Goal: Task Accomplishment & Management: Manage account settings

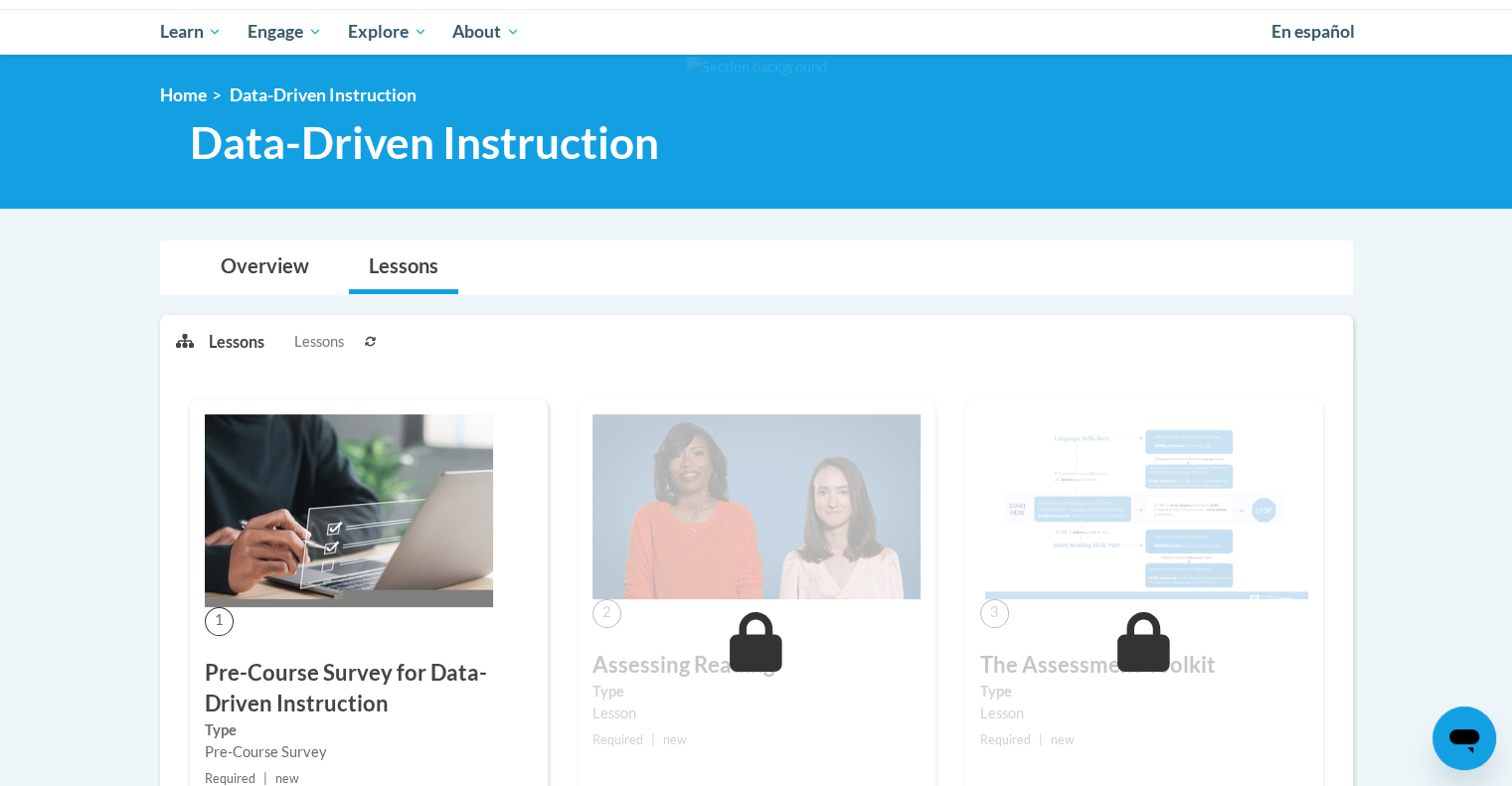
scroll to position [349, 0]
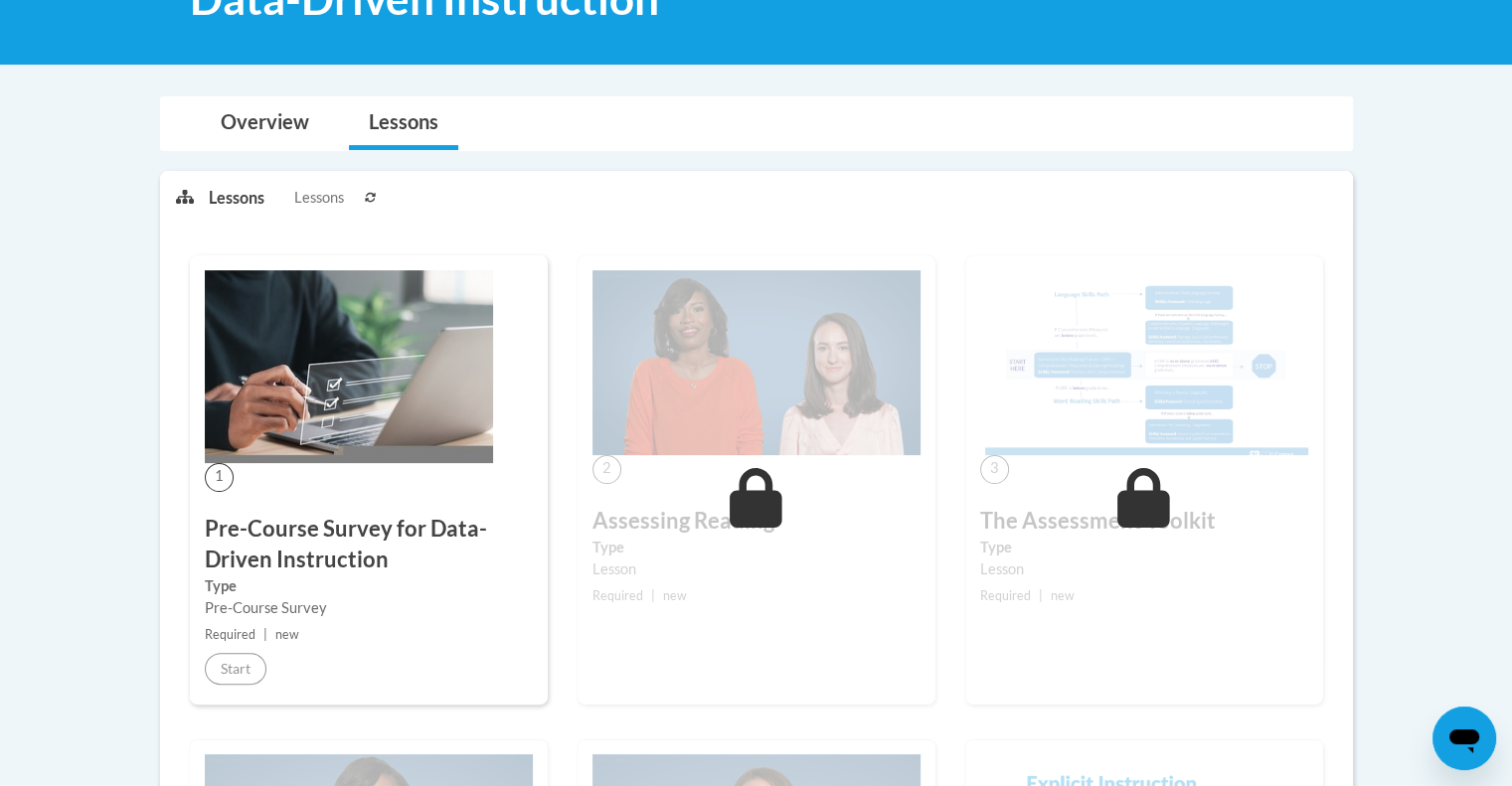
click at [359, 384] on img at bounding box center [349, 367] width 289 height 193
click at [422, 119] on link "Lessons" at bounding box center [404, 123] width 109 height 53
click at [287, 120] on link "Overview" at bounding box center [265, 123] width 128 height 53
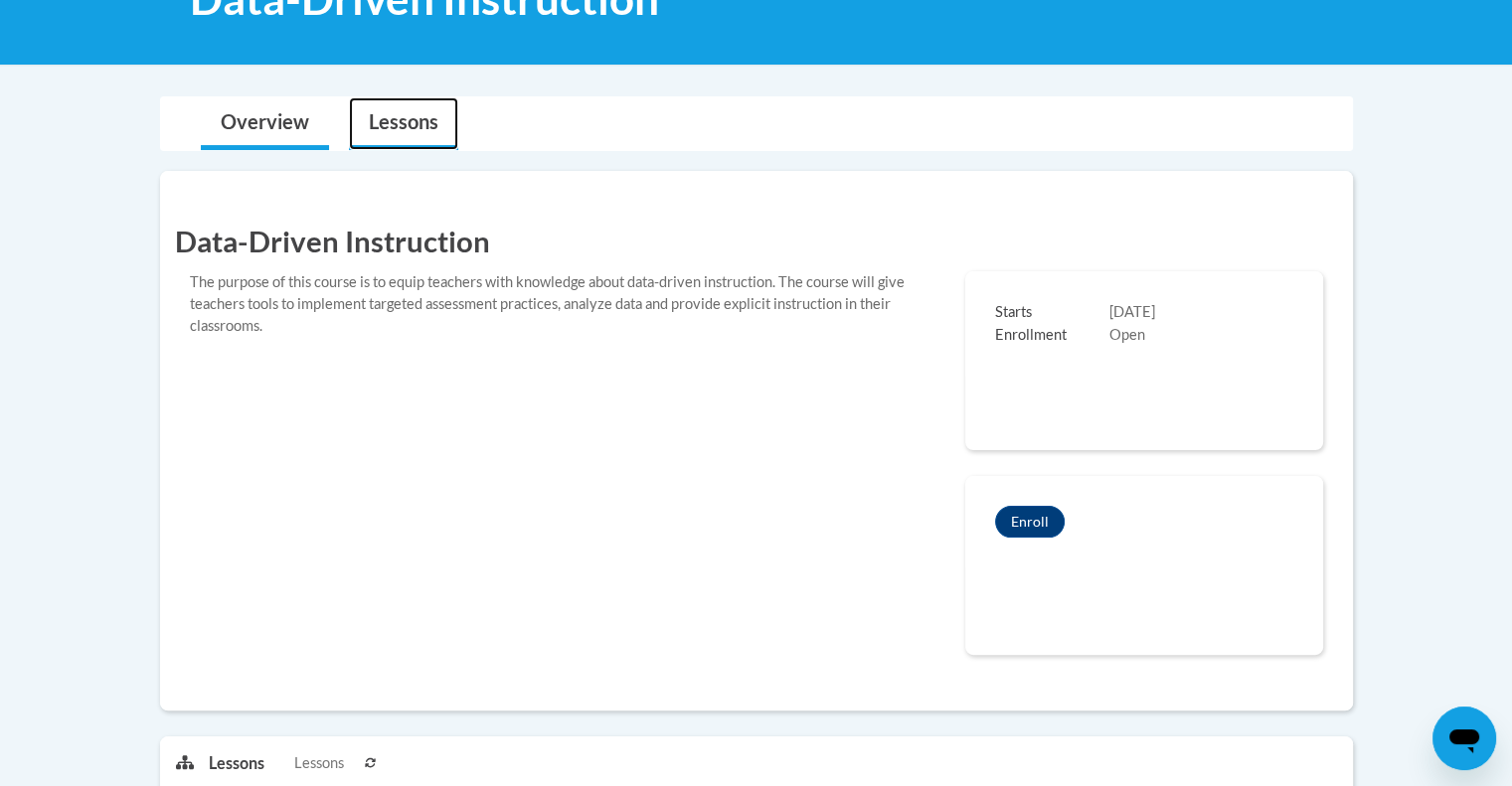
click at [396, 136] on link "Lessons" at bounding box center [404, 123] width 109 height 53
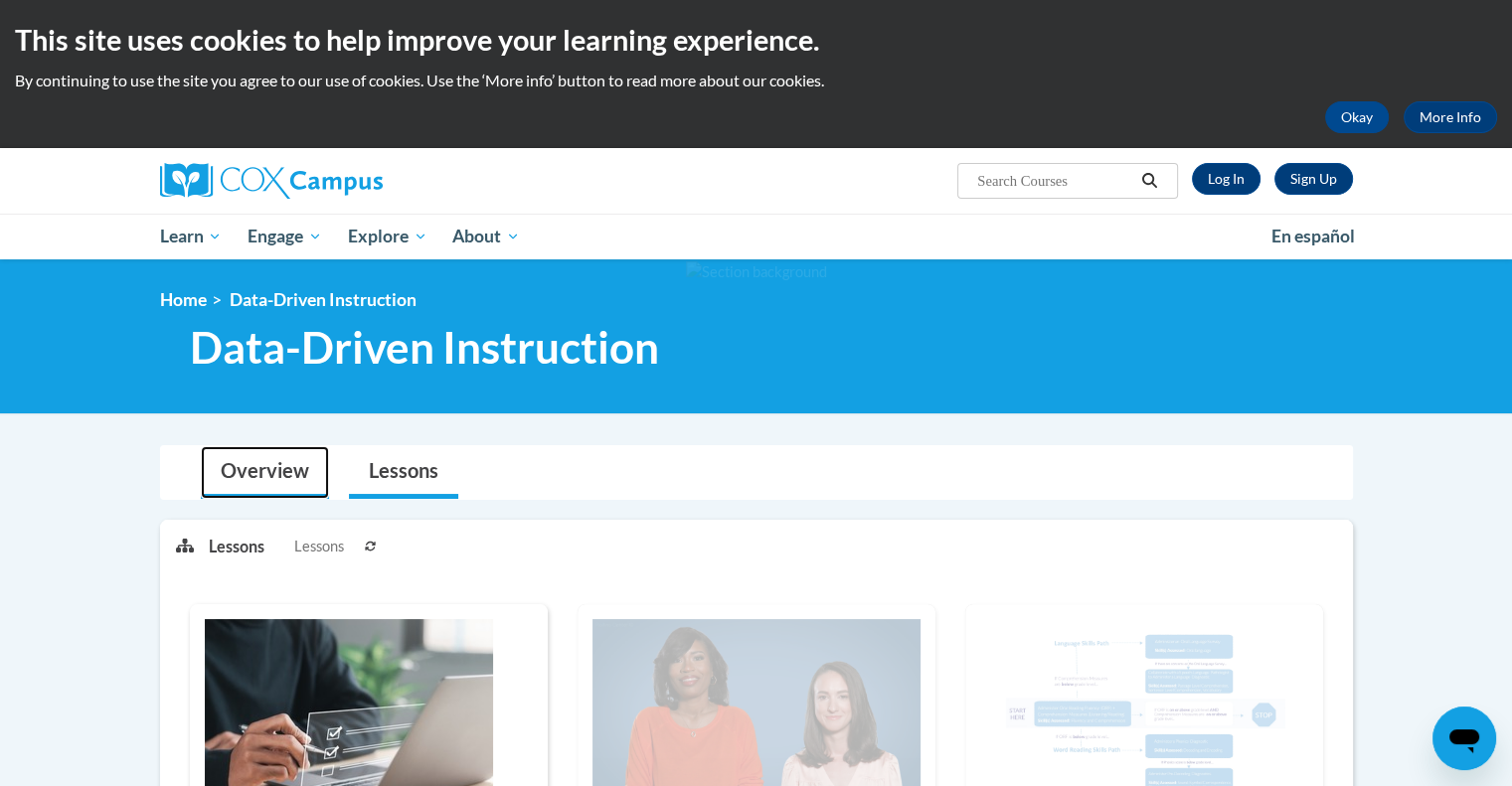
click at [279, 474] on link "Overview" at bounding box center [265, 472] width 128 height 53
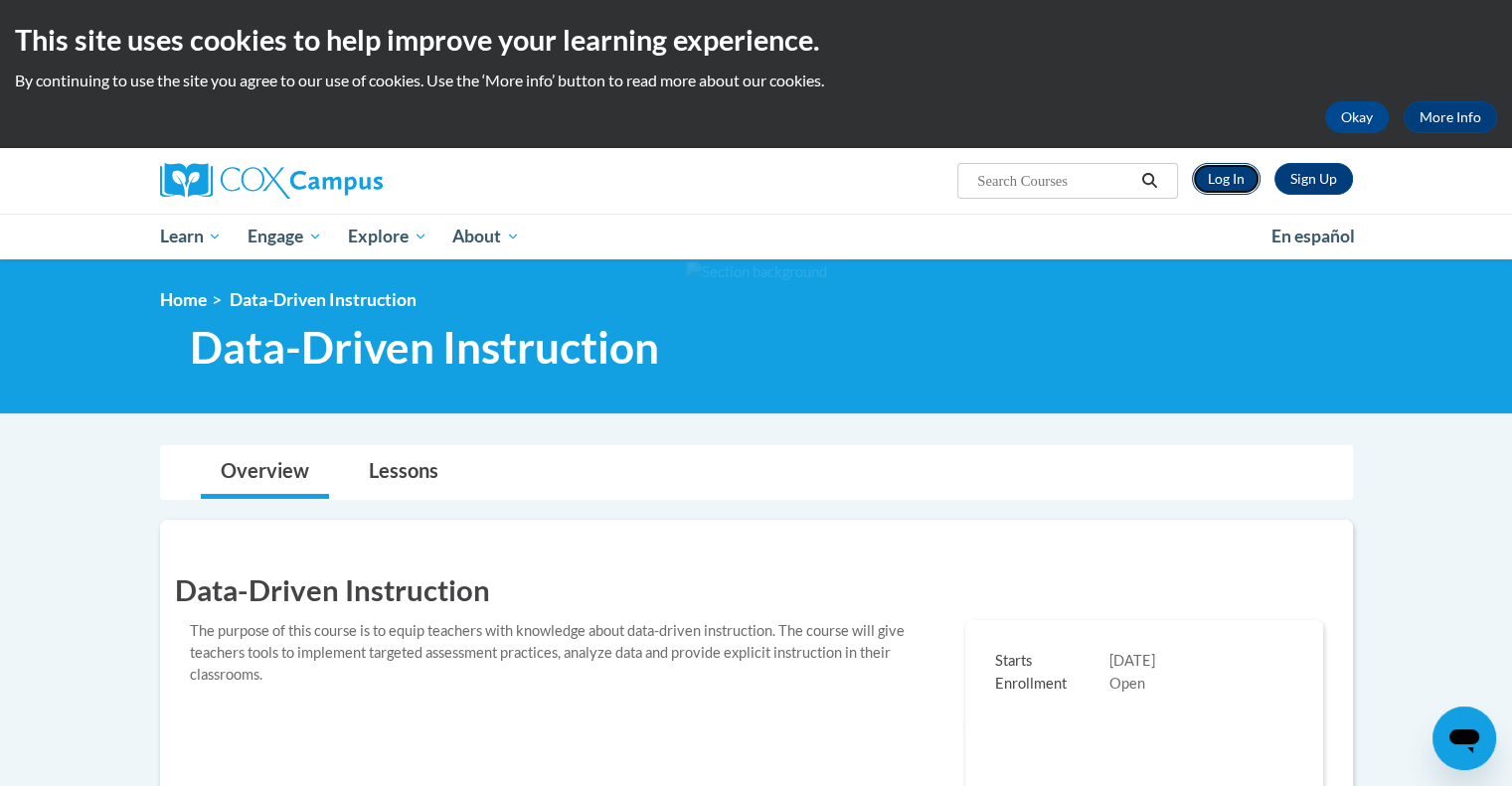
click at [1227, 178] on link "Log In" at bounding box center [1226, 179] width 69 height 32
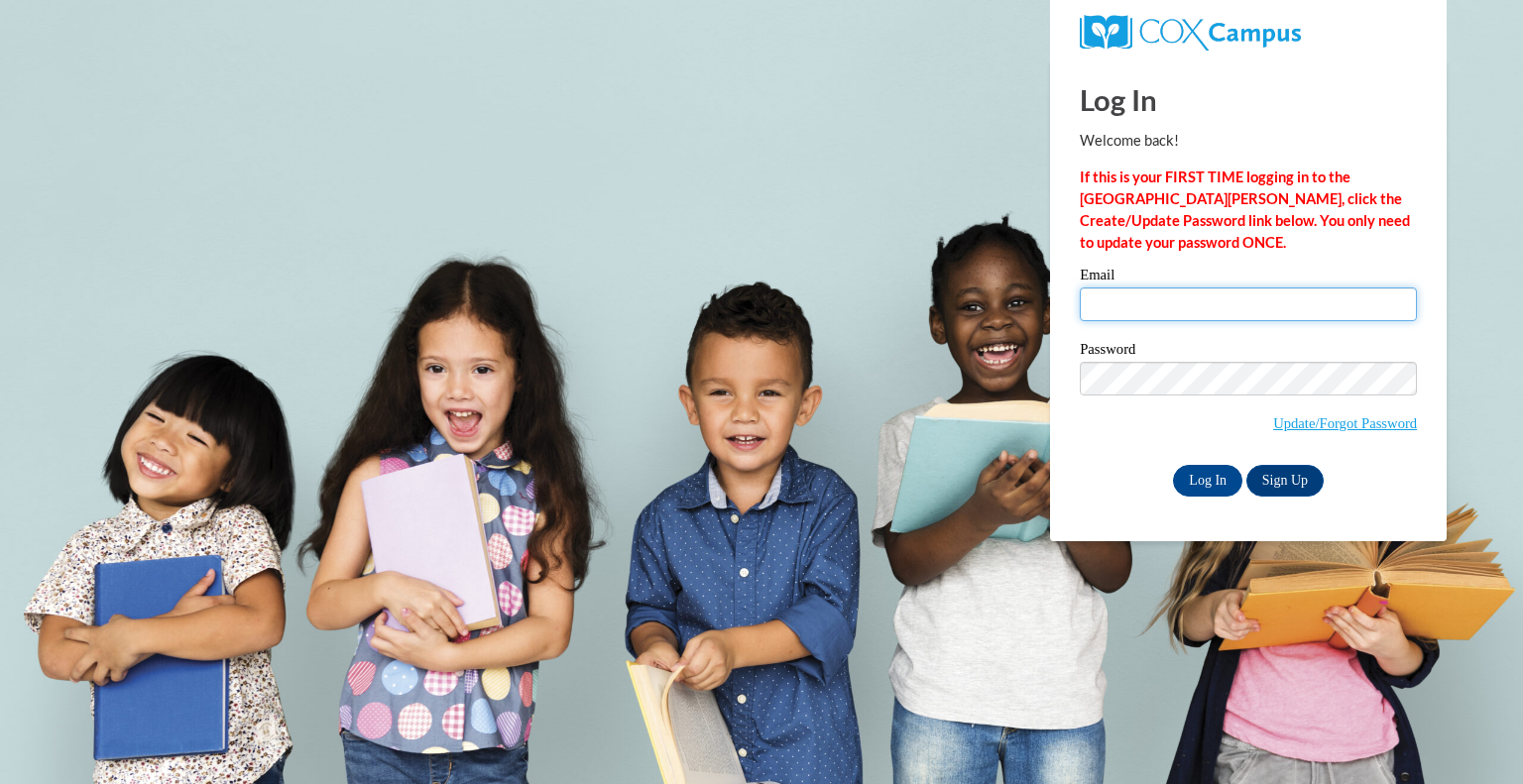
click at [1121, 307] on input "Email" at bounding box center [1249, 305] width 338 height 34
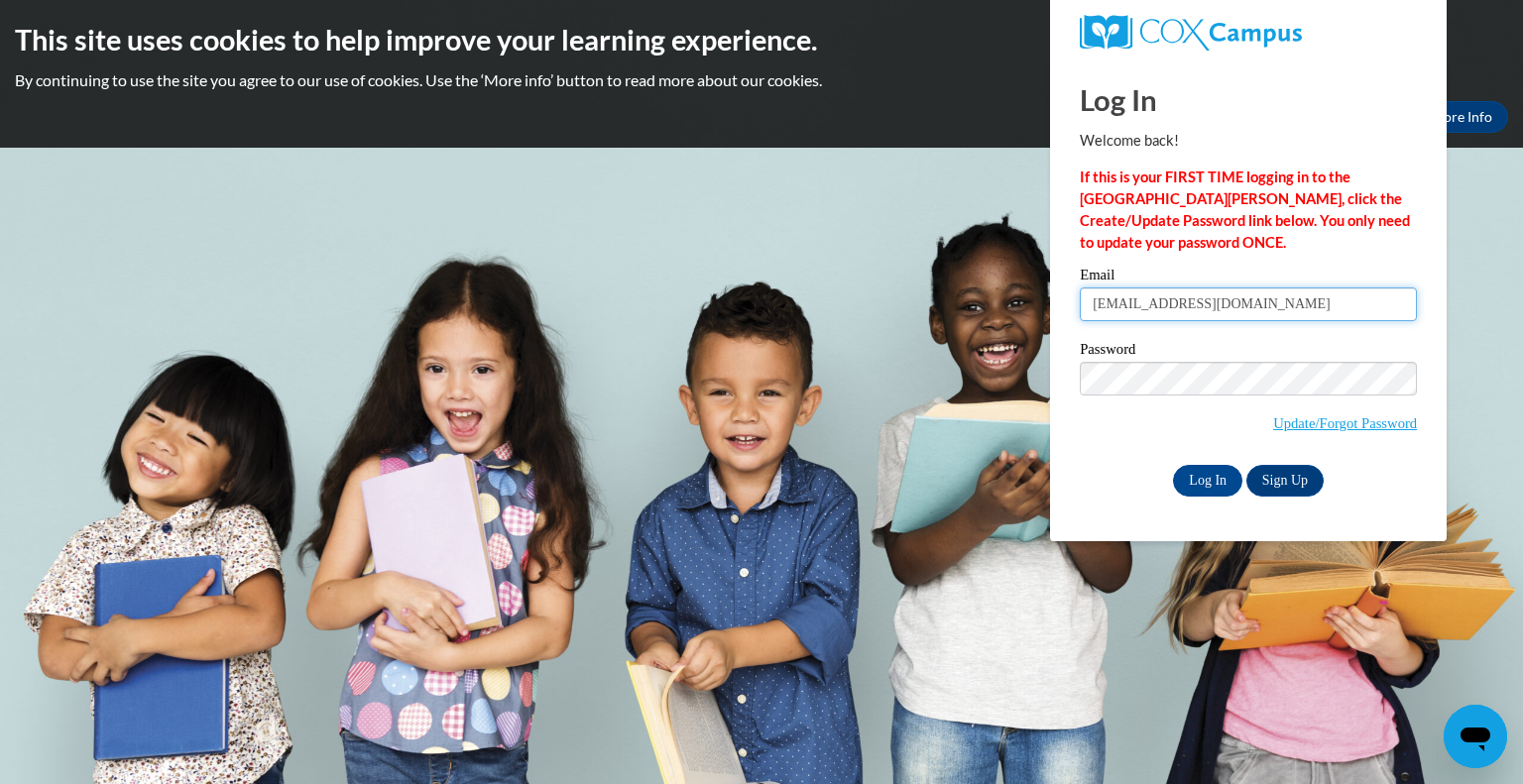
click at [1257, 303] on input "klogterm@gmail.com" at bounding box center [1249, 305] width 338 height 34
type input "[PERSON_NAME][EMAIL_ADDRESS][PERSON_NAME][DOMAIN_NAME]"
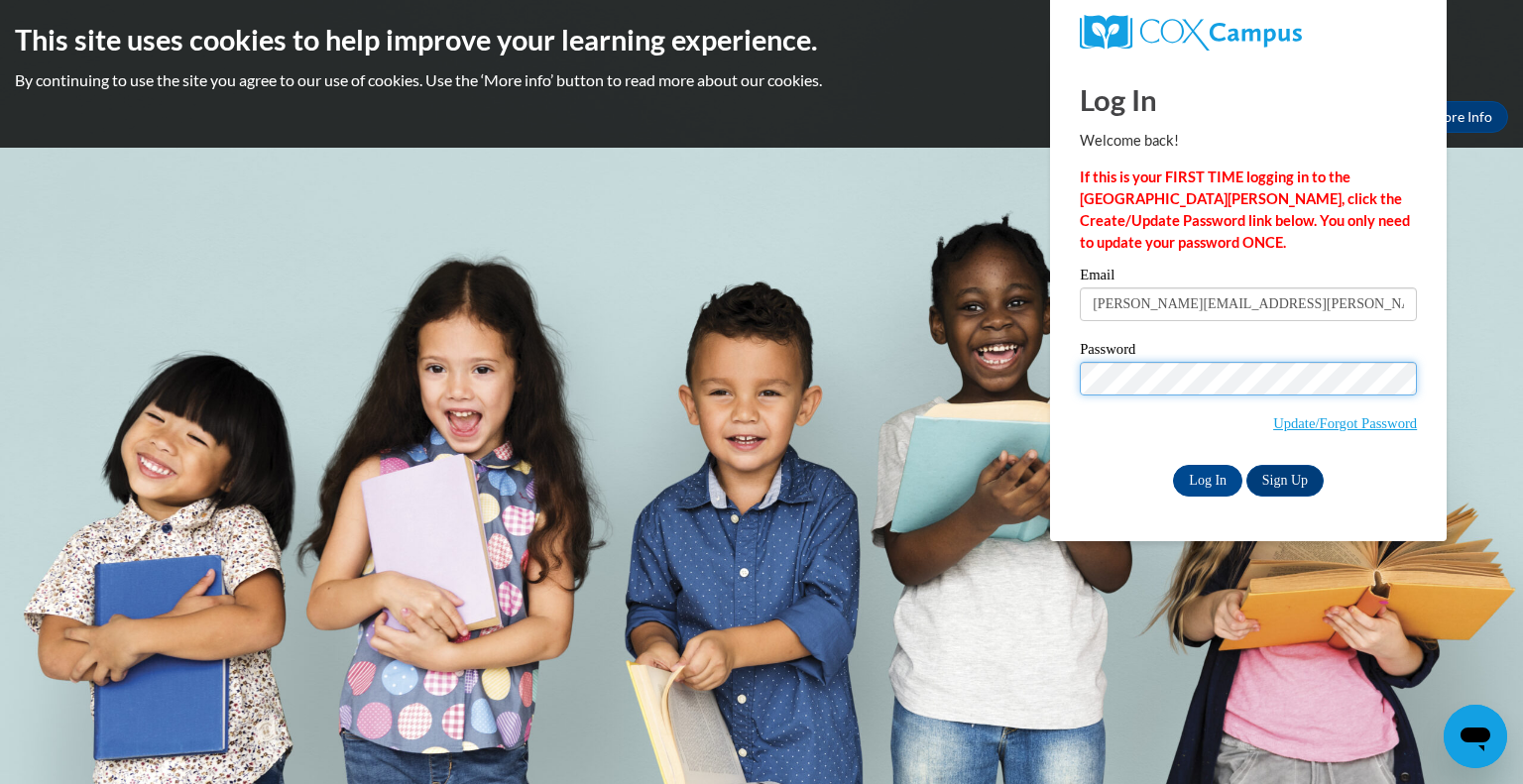
click at [1174, 464] on input "Log In" at bounding box center [1208, 480] width 69 height 32
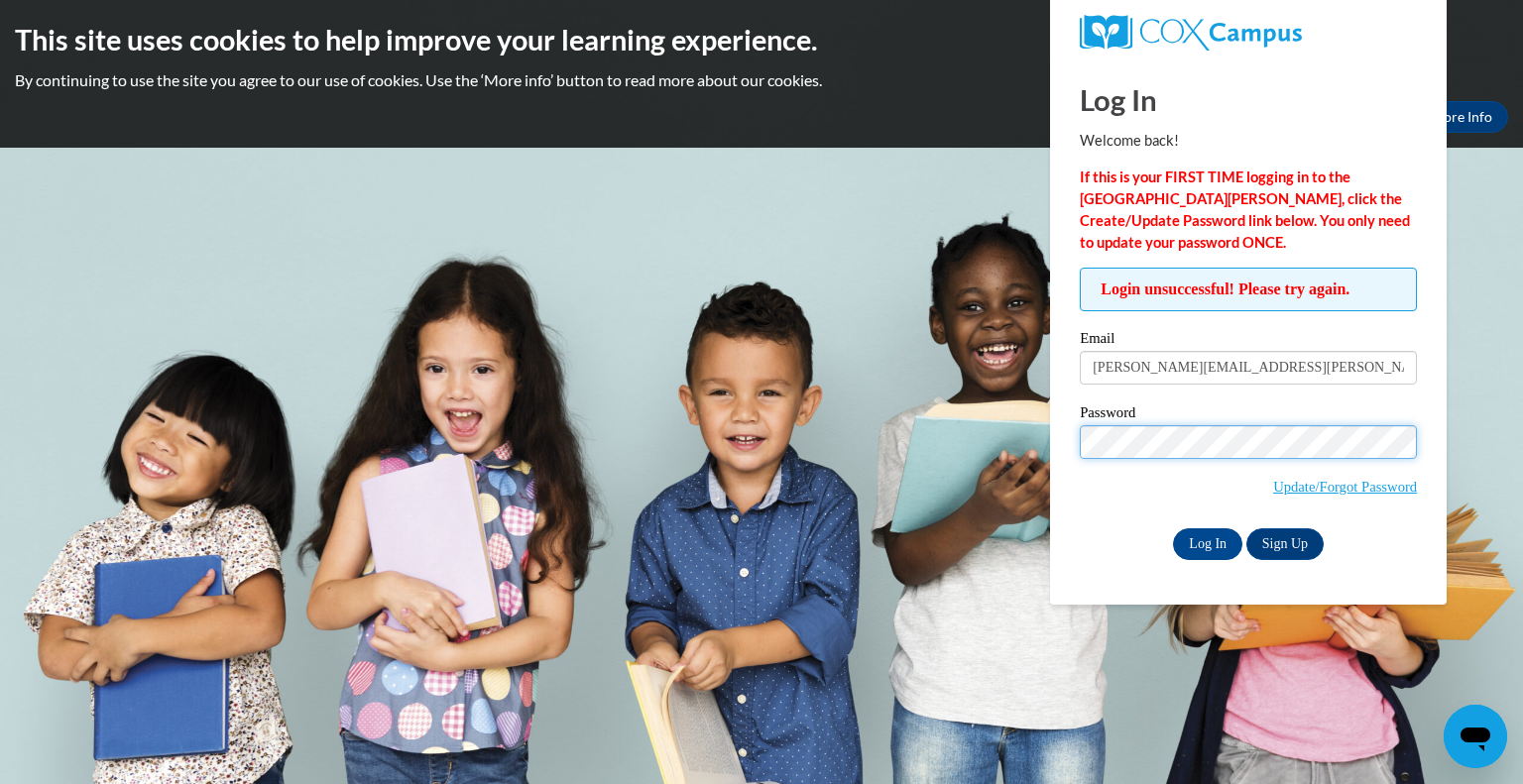
click at [1174, 528] on input "Log In" at bounding box center [1208, 544] width 69 height 32
